Goal: Task Accomplishment & Management: Manage account settings

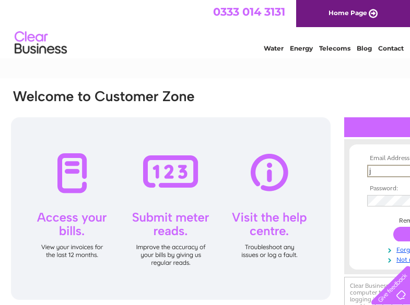
scroll to position [0, 65]
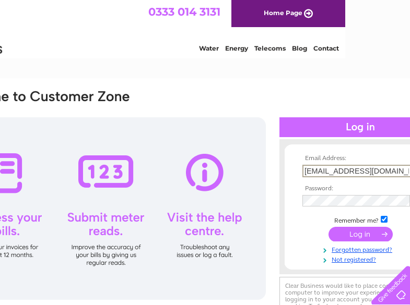
type input "[EMAIL_ADDRESS][DOMAIN_NAME]"
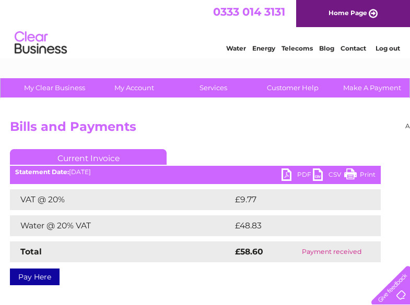
scroll to position [0, 107]
